Goal: Task Accomplishment & Management: Use online tool/utility

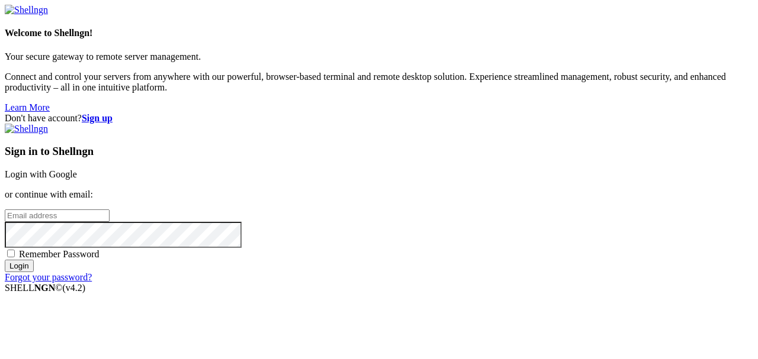
type input "[EMAIL_ADDRESS][DOMAIN_NAME]"
click at [77, 169] on link "Login with Google" at bounding box center [41, 174] width 72 height 10
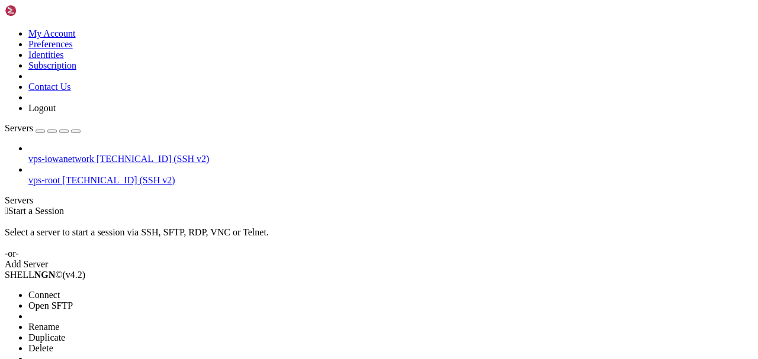
drag, startPoint x: 121, startPoint y: 118, endPoint x: 226, endPoint y: 148, distance: 109.1
click at [122, 179] on li "Connect" at bounding box center [82, 295] width 108 height 11
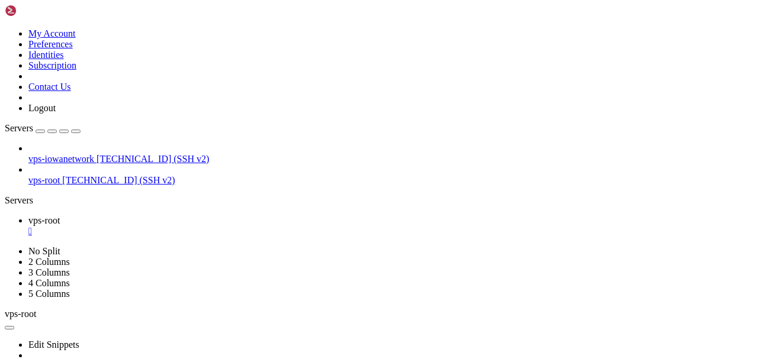
scroll to position [12, 0]
drag, startPoint x: 105, startPoint y: 140, endPoint x: 149, endPoint y: 144, distance: 43.4
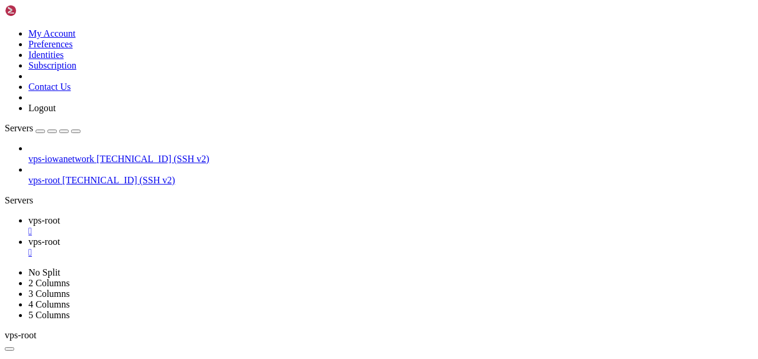
drag, startPoint x: 747, startPoint y: 44, endPoint x: 732, endPoint y: 49, distance: 15.7
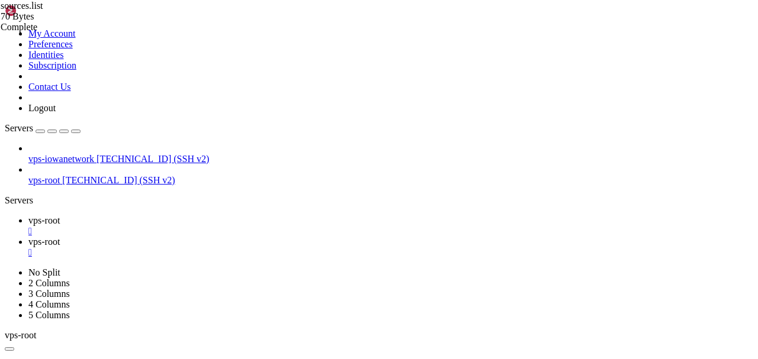
type input "/etc/apt/sources.list.d"
drag, startPoint x: 191, startPoint y: 122, endPoint x: 204, endPoint y: 124, distance: 13.1
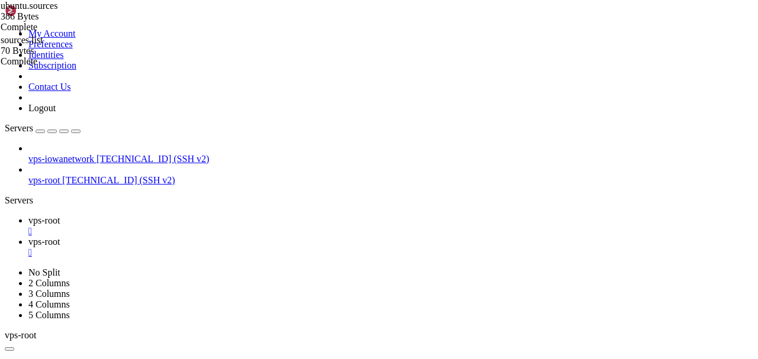
type textarea "URIs: [URL][DOMAIN_NAME]"
drag, startPoint x: 727, startPoint y: 38, endPoint x: 709, endPoint y: 34, distance: 17.7
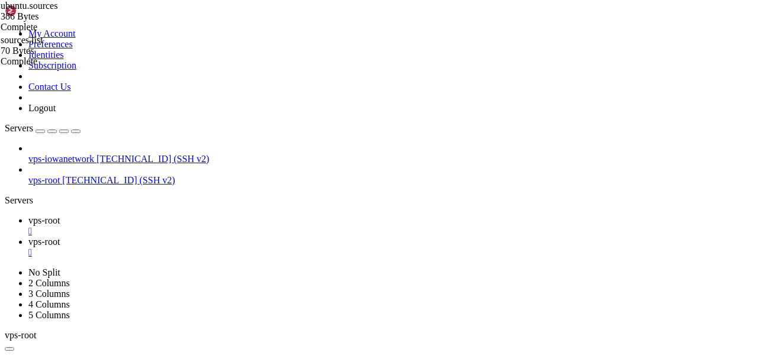
click at [203, 179] on link "vps-root " at bounding box center [390, 226] width 725 height 21
click at [285, 179] on div "" at bounding box center [390, 253] width 725 height 11
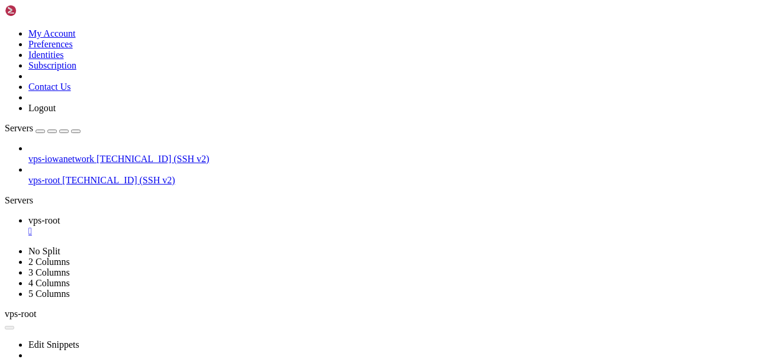
scroll to position [22420, 0]
drag, startPoint x: 429, startPoint y: 686, endPoint x: 319, endPoint y: 627, distance: 125.1
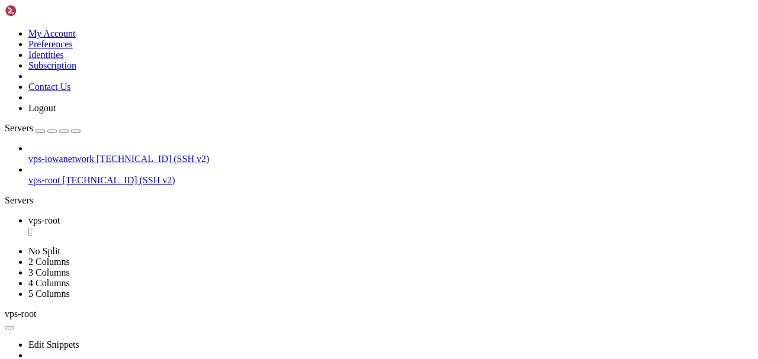
drag, startPoint x: 321, startPoint y: 635, endPoint x: 206, endPoint y: 666, distance: 118.9
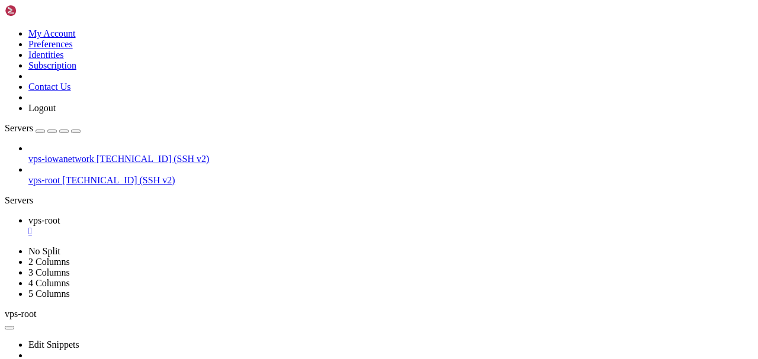
drag, startPoint x: 434, startPoint y: 604, endPoint x: 308, endPoint y: 613, distance: 126.4
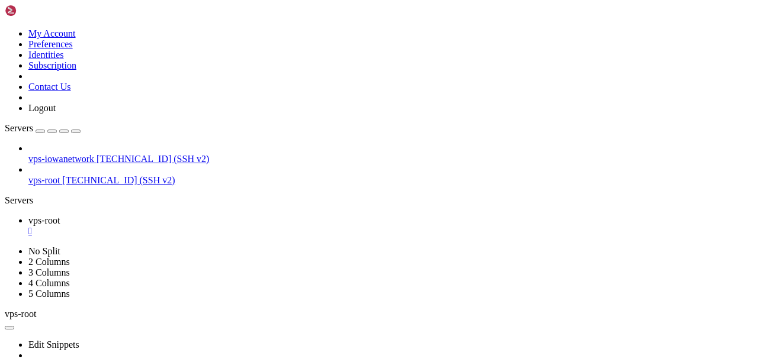
drag, startPoint x: 285, startPoint y: 660, endPoint x: 187, endPoint y: 659, distance: 98.9
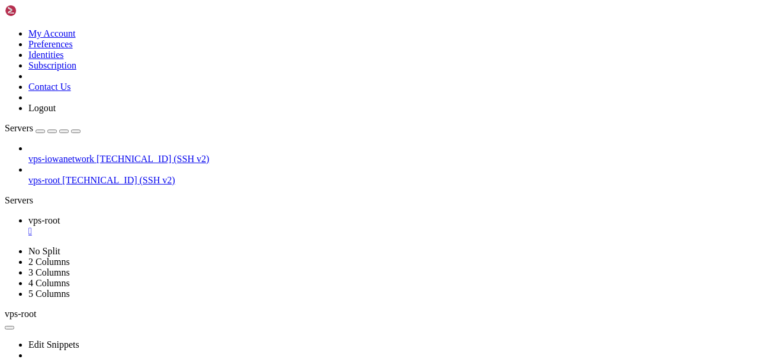
scroll to position [22645, 0]
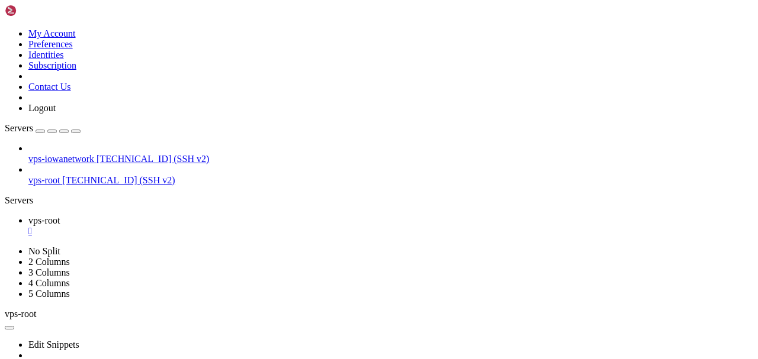
scroll to position [24149, 0]
drag, startPoint x: 435, startPoint y: 693, endPoint x: 357, endPoint y: 705, distance: 79.0
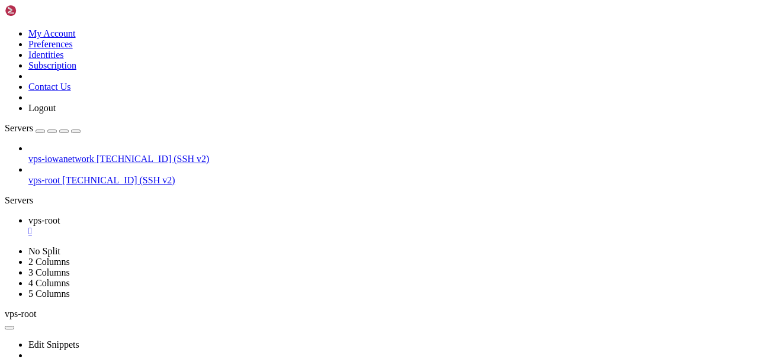
scroll to position [25286, 0]
drag, startPoint x: 417, startPoint y: 634, endPoint x: 262, endPoint y: 682, distance: 162.8
drag, startPoint x: 349, startPoint y: 682, endPoint x: 280, endPoint y: 689, distance: 70.2
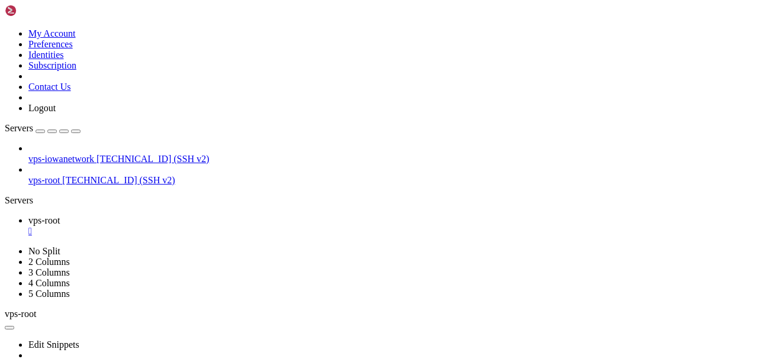
drag, startPoint x: 362, startPoint y: 655, endPoint x: 243, endPoint y: 669, distance: 120.4
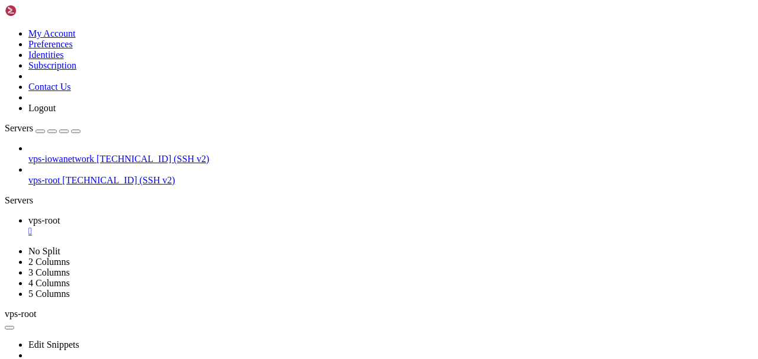
drag, startPoint x: 330, startPoint y: 685, endPoint x: 197, endPoint y: 611, distance: 152.7
drag, startPoint x: 374, startPoint y: 666, endPoint x: 232, endPoint y: 670, distance: 141.6
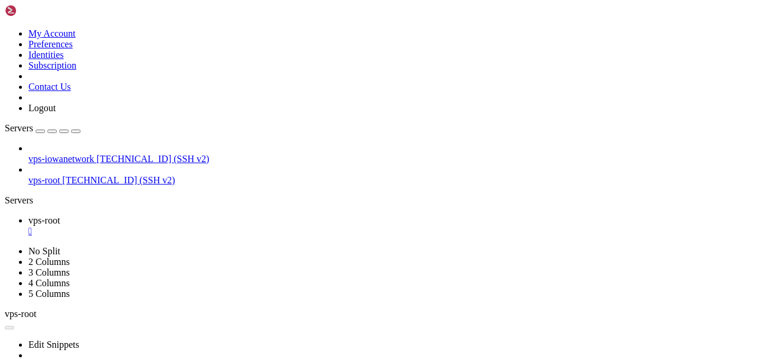
scroll to position [25642, 0]
click at [378, 179] on div "Loading... My Account Preferences Identities Subscription Contact Us Logout Ser…" at bounding box center [379, 256] width 749 height 502
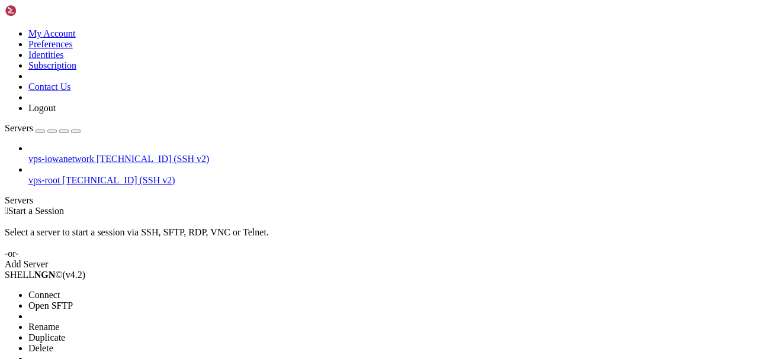
click at [136, 290] on li "Connect" at bounding box center [82, 295] width 108 height 11
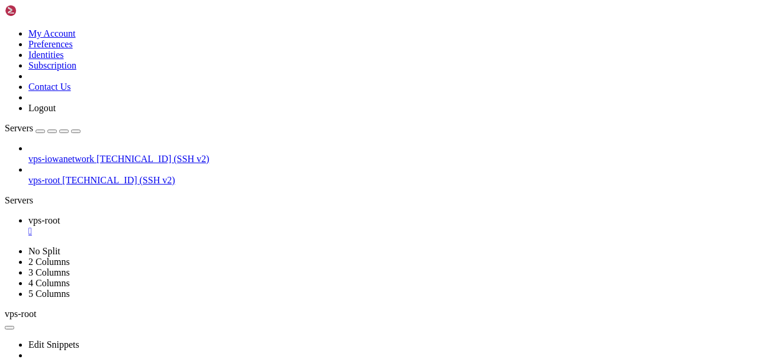
drag, startPoint x: 318, startPoint y: 612, endPoint x: 231, endPoint y: 638, distance: 90.9
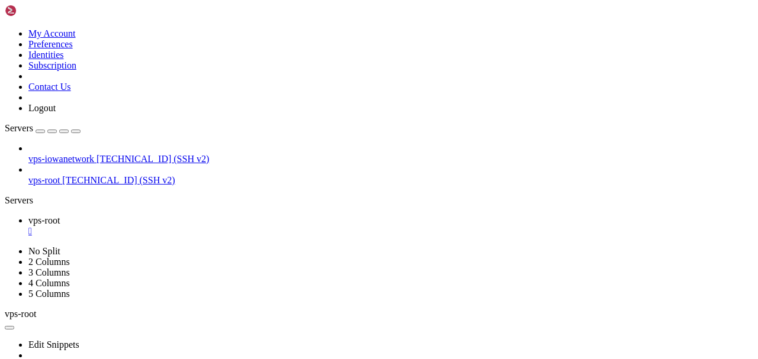
drag, startPoint x: 409, startPoint y: 548, endPoint x: 320, endPoint y: 619, distance: 113.8
drag, startPoint x: 349, startPoint y: 544, endPoint x: 257, endPoint y: 527, distance: 93.4
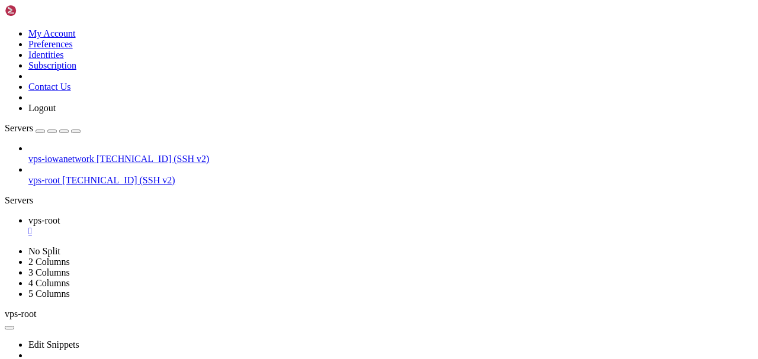
drag, startPoint x: 303, startPoint y: 606, endPoint x: 187, endPoint y: 583, distance: 119.0
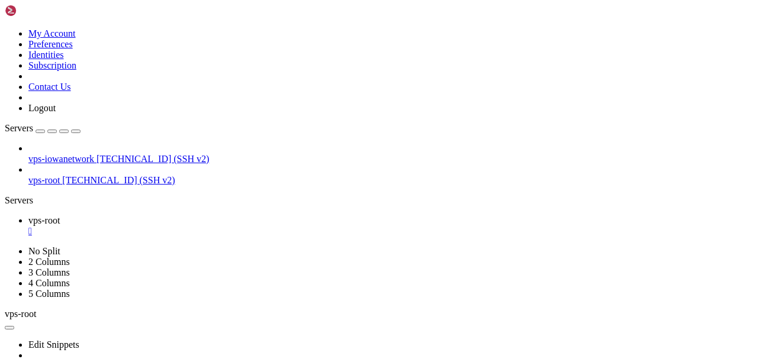
drag, startPoint x: 387, startPoint y: 719, endPoint x: 266, endPoint y: 705, distance: 121.0
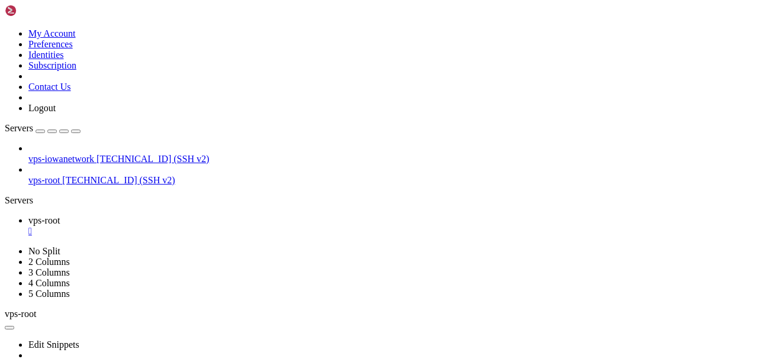
click at [213, 226] on div "" at bounding box center [390, 231] width 725 height 11
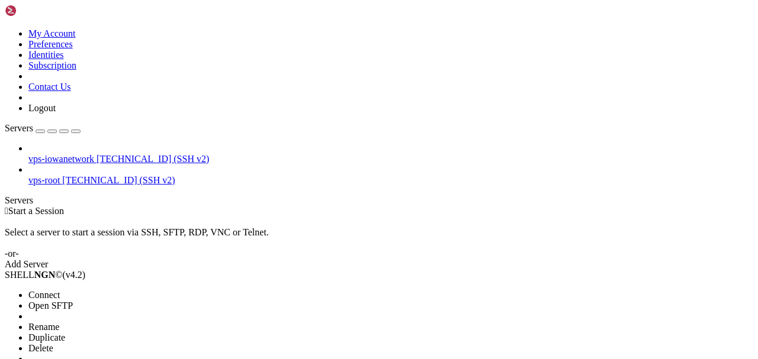
click at [60, 290] on span "Connect" at bounding box center [43, 295] width 31 height 10
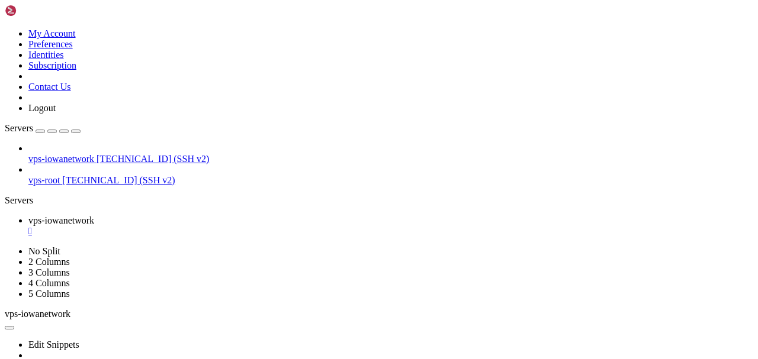
scroll to position [118, 0]
